Goal: Navigation & Orientation: Find specific page/section

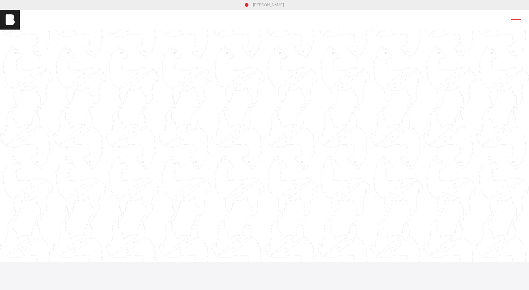
click at [522, 18] on span at bounding box center [515, 19] width 14 height 11
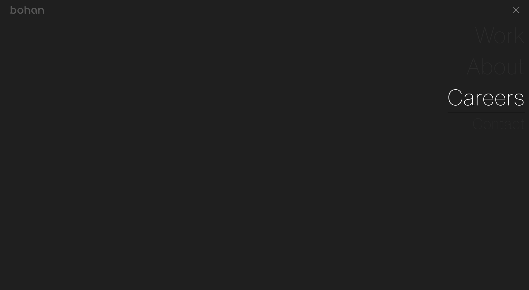
click at [499, 98] on link "Careers" at bounding box center [487, 97] width 78 height 31
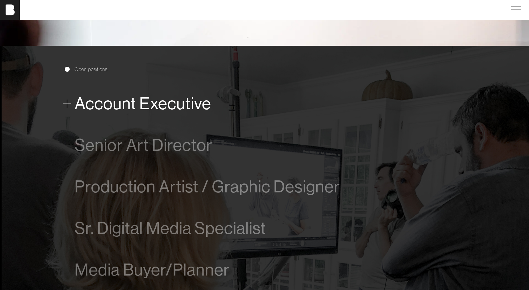
scroll to position [0, 0]
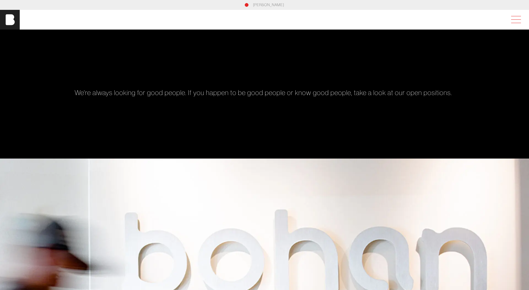
click at [517, 18] on span at bounding box center [515, 19] width 14 height 11
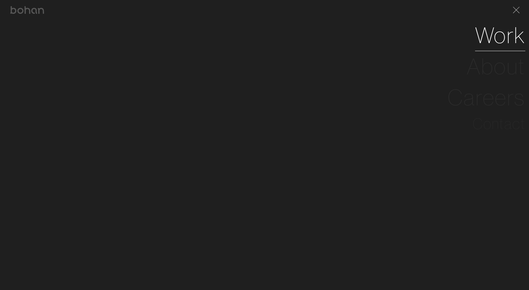
click at [497, 43] on link "Work" at bounding box center [500, 35] width 50 height 31
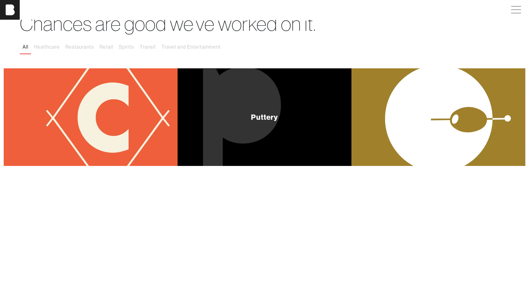
scroll to position [60, 0]
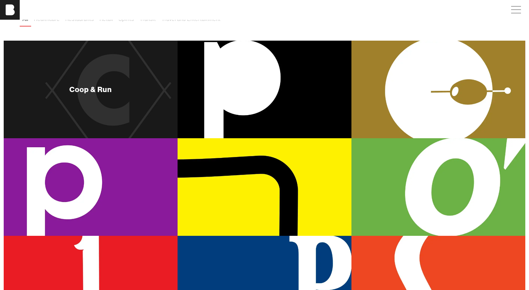
click at [135, 127] on div "Coop & Run" at bounding box center [91, 90] width 174 height 98
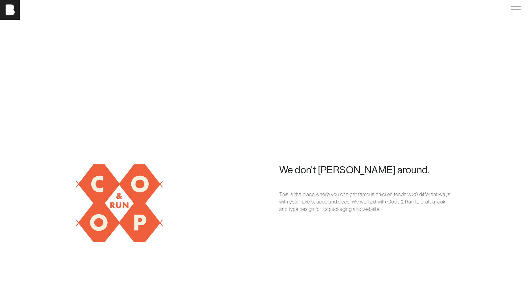
scroll to position [429, 0]
